Goal: Browse casually

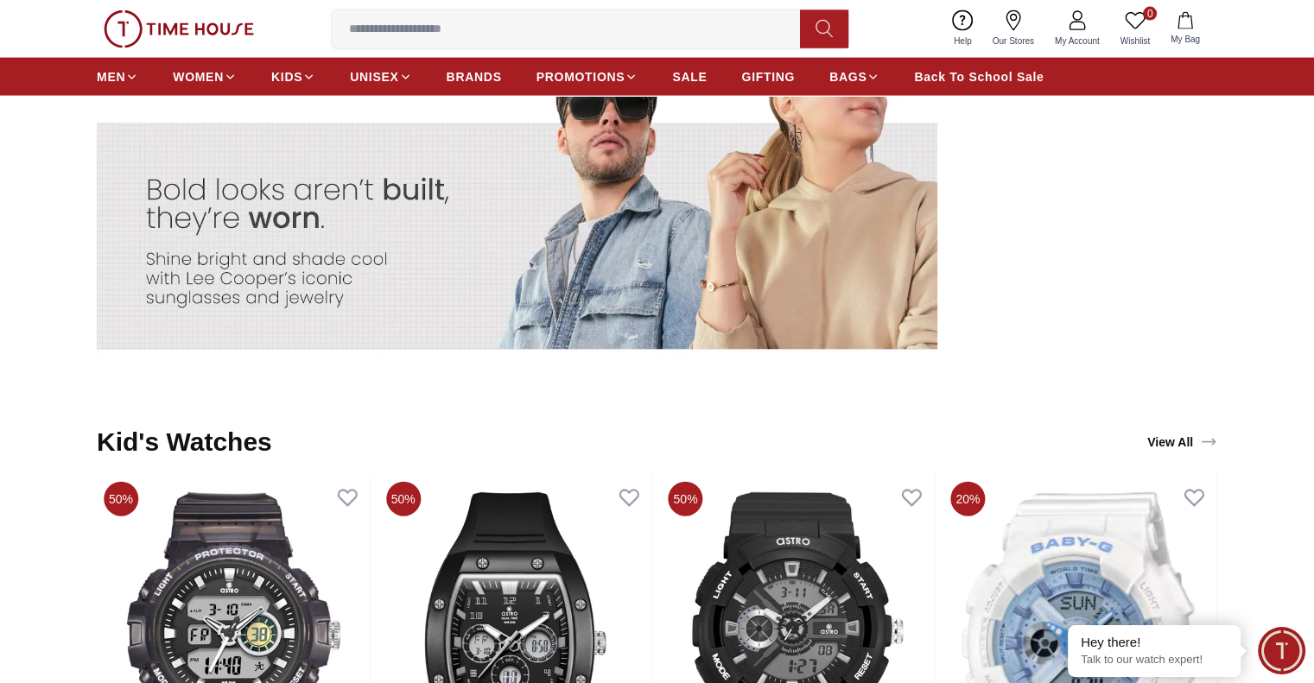
scroll to position [4011, 0]
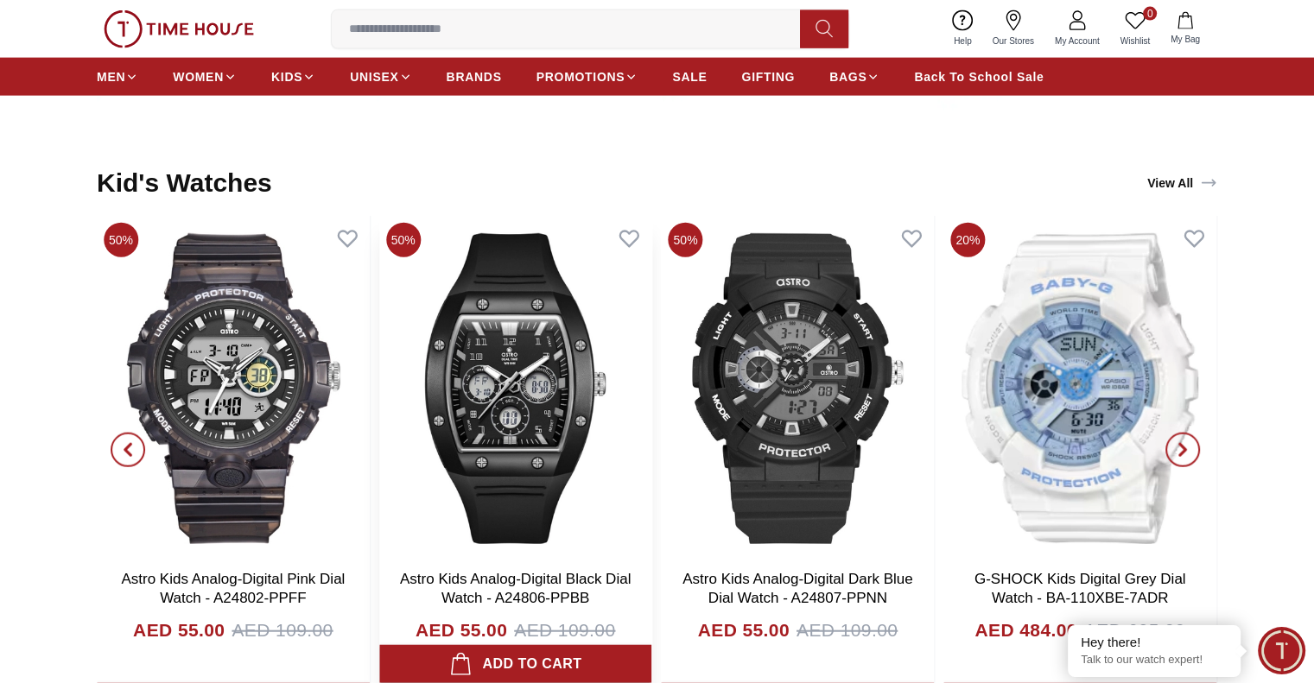
drag, startPoint x: 935, startPoint y: 338, endPoint x: 584, endPoint y: 349, distance: 351.7
click at [553, 348] on div "50% Astro Kids Analog-Digital Green Dial Watch - A24801-PPGG AED 55.00 AED 109.…" at bounding box center [657, 449] width 1120 height 467
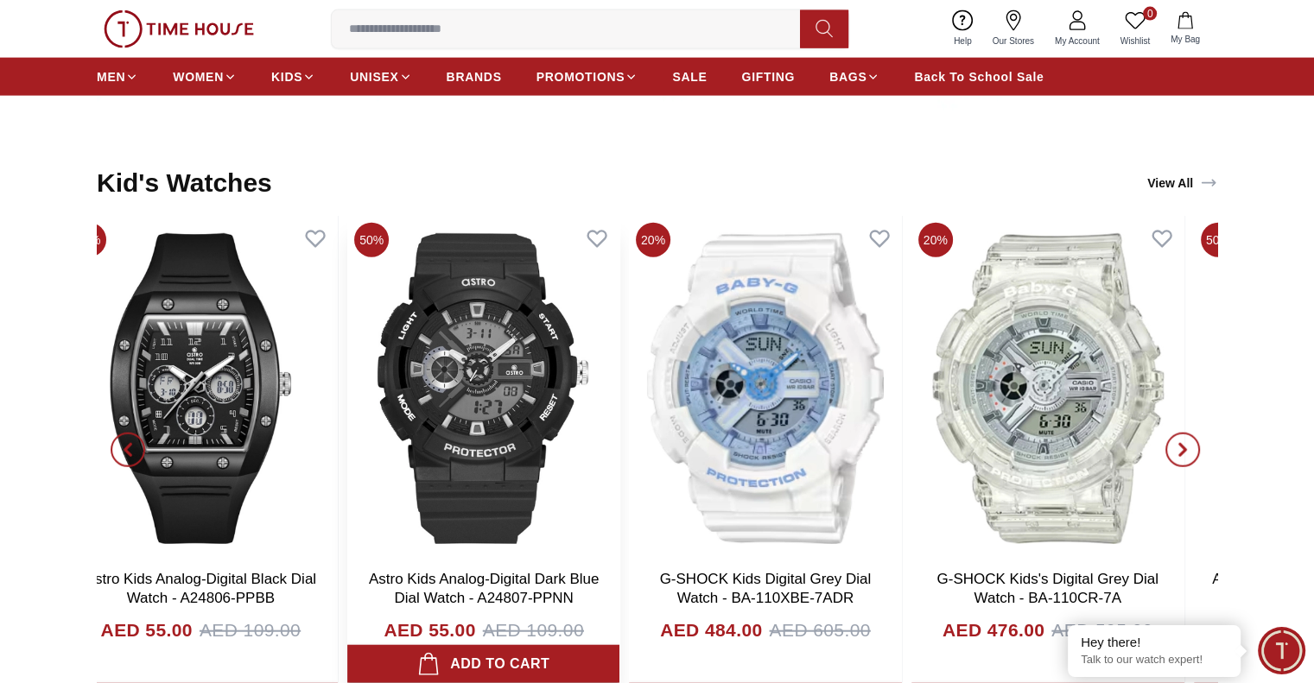
click at [448, 347] on img at bounding box center [483, 389] width 273 height 346
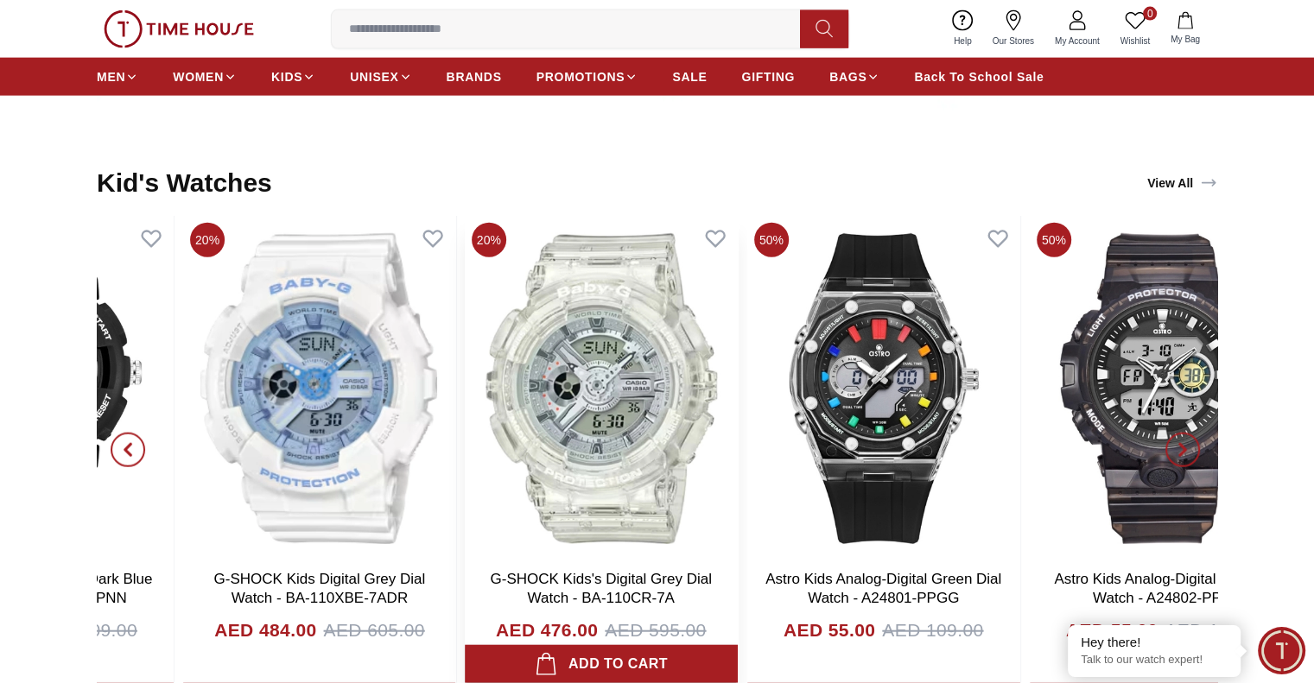
click at [607, 392] on img at bounding box center [601, 389] width 273 height 346
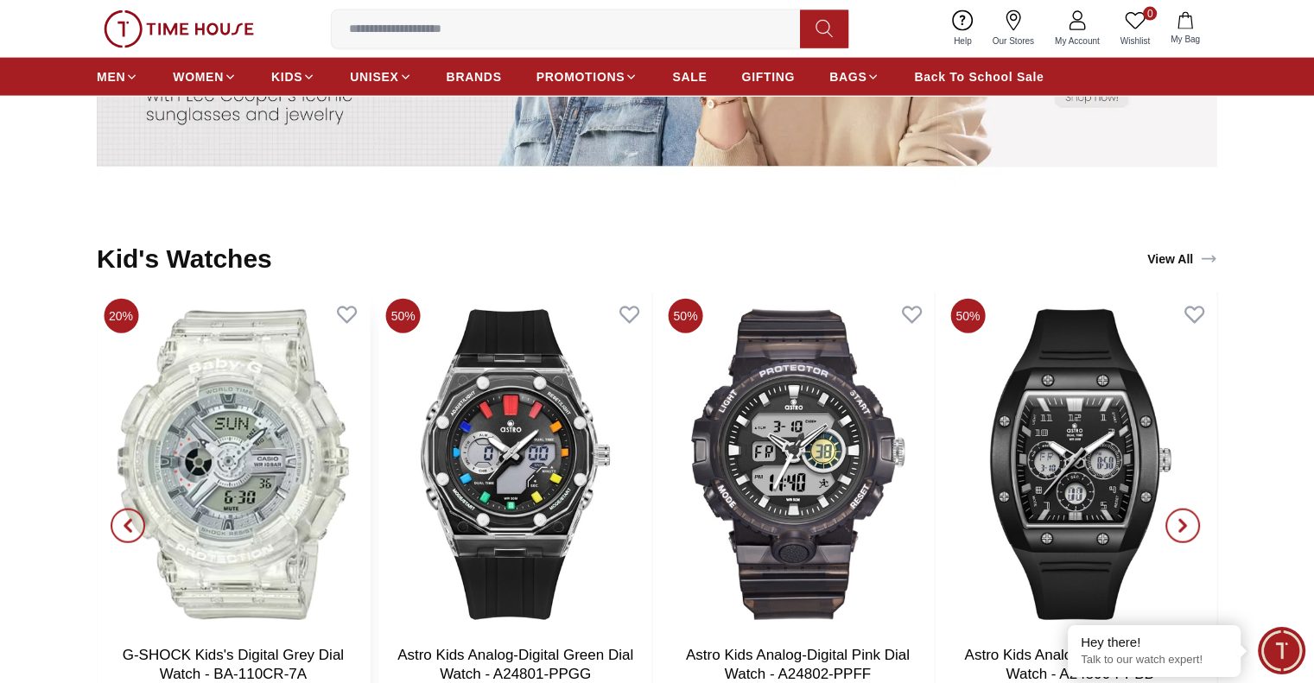
scroll to position [3925, 0]
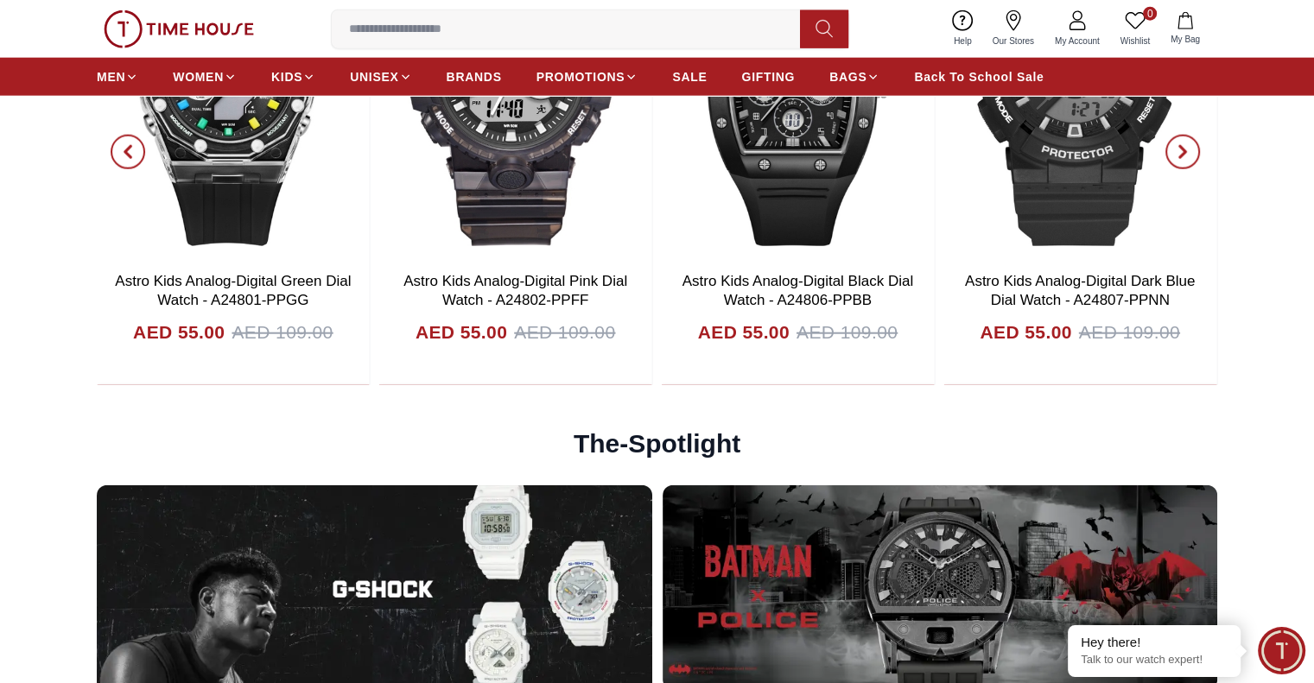
scroll to position [4060, 0]
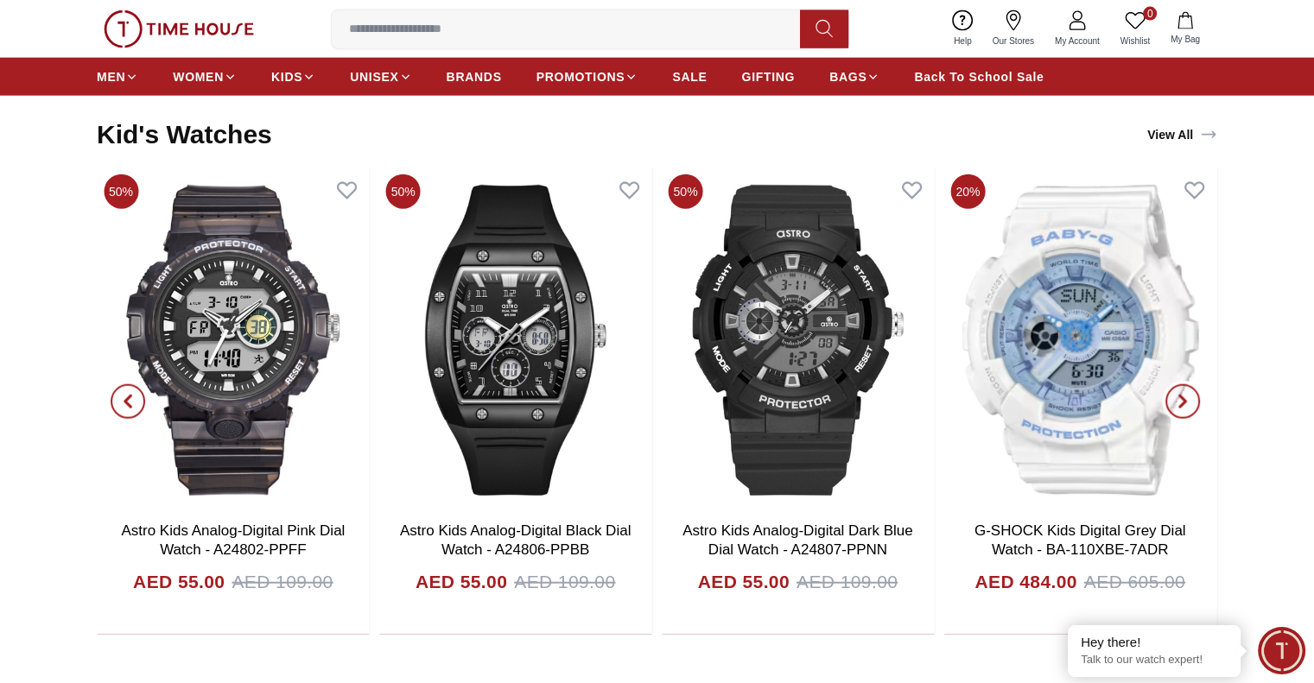
click at [1176, 390] on span "button" at bounding box center [1182, 401] width 35 height 35
